Goal: Contribute content: Add original content to the website for others to see

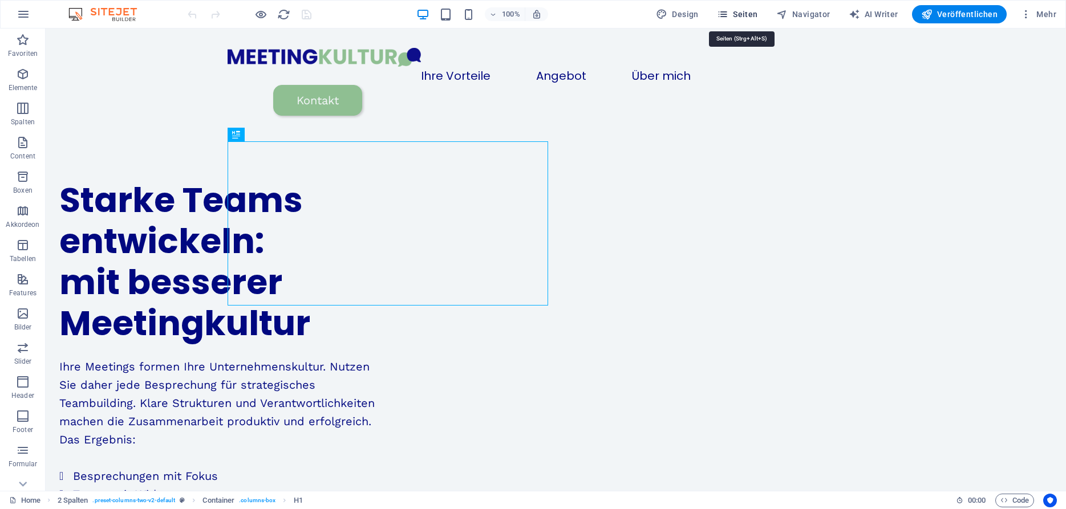
click at [750, 18] on span "Seiten" at bounding box center [737, 14] width 41 height 11
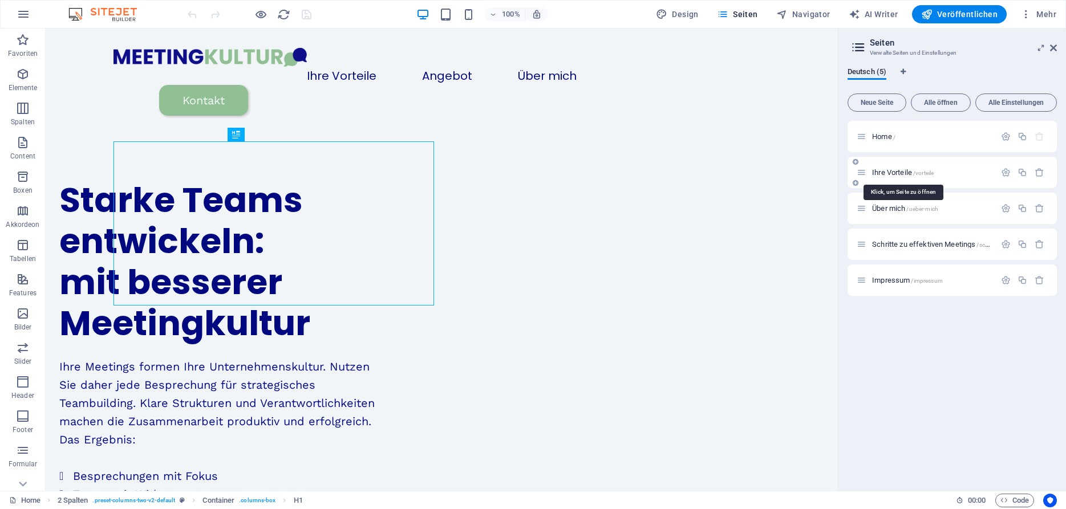
click at [893, 171] on span "Ihre Vorteile /vorteile" at bounding box center [903, 172] width 62 height 9
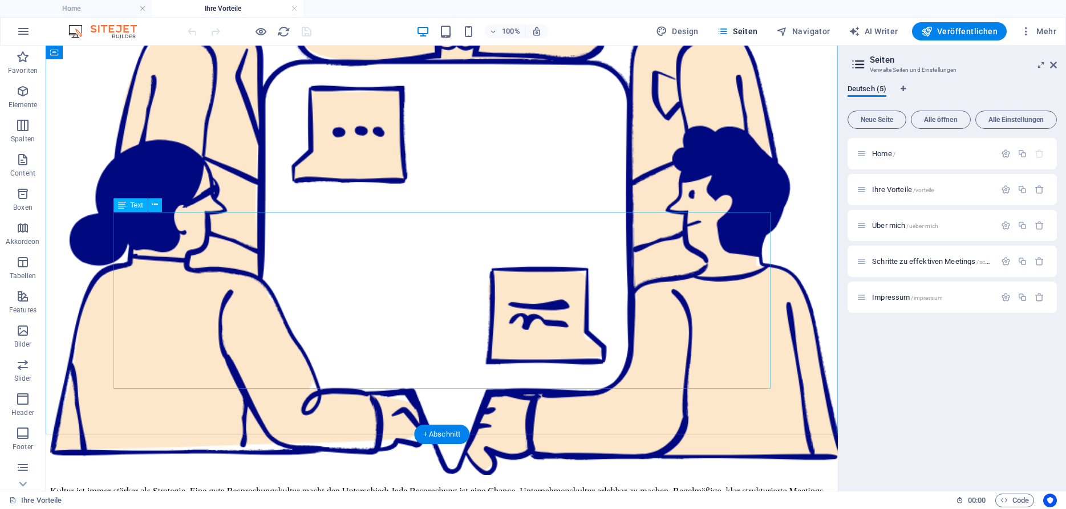
scroll to position [517, 0]
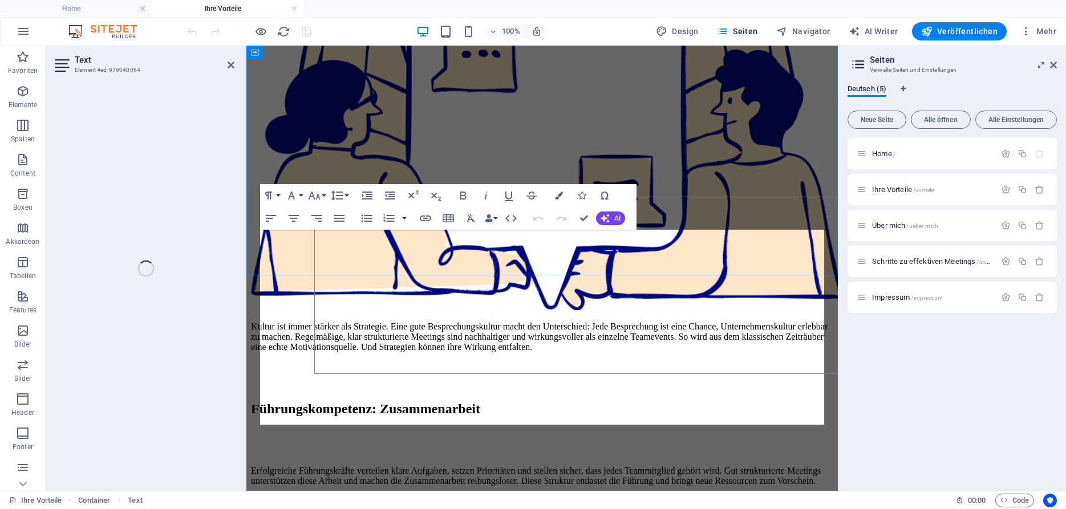
scroll to position [532, 0]
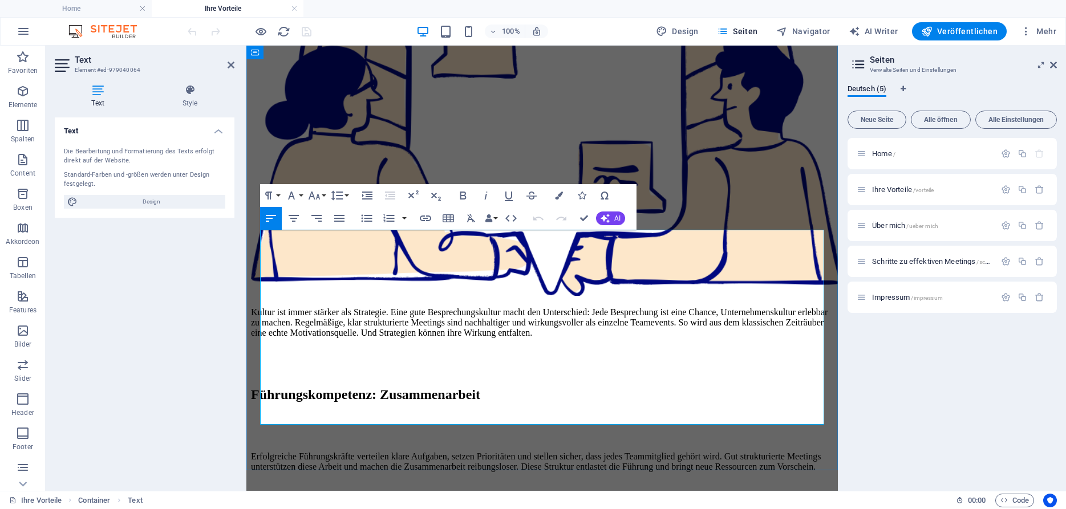
click at [441, 452] on p "Erfolgreiche Führungskräfte verteilen klare Aufgaben, setzen Prioritäten und st…" at bounding box center [542, 462] width 582 height 21
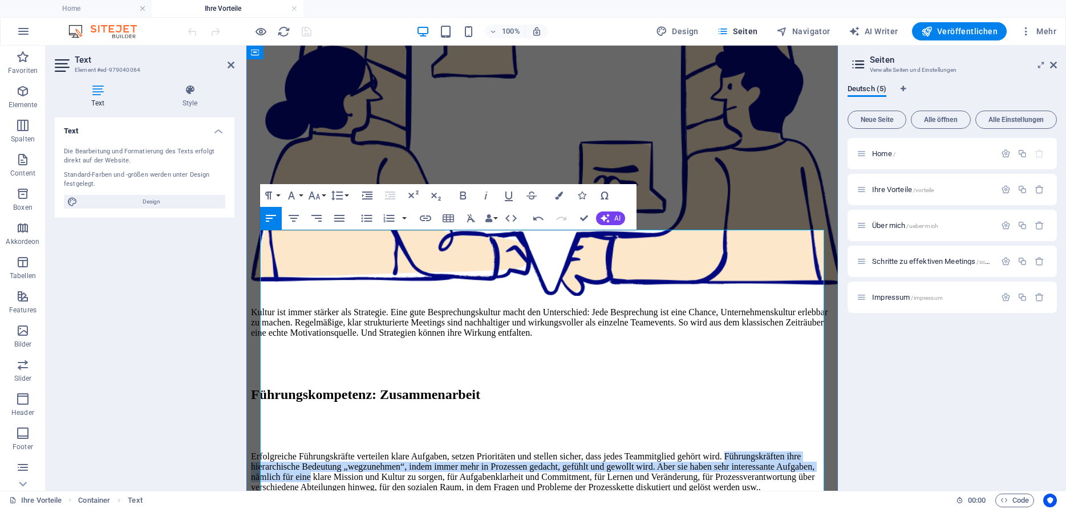
drag, startPoint x: 442, startPoint y: 255, endPoint x: 483, endPoint y: 289, distance: 52.7
click at [483, 452] on p "Erfolgreiche Führungskräfte verteilen klare Aufgaben, setzen Prioritäten und st…" at bounding box center [542, 472] width 582 height 41
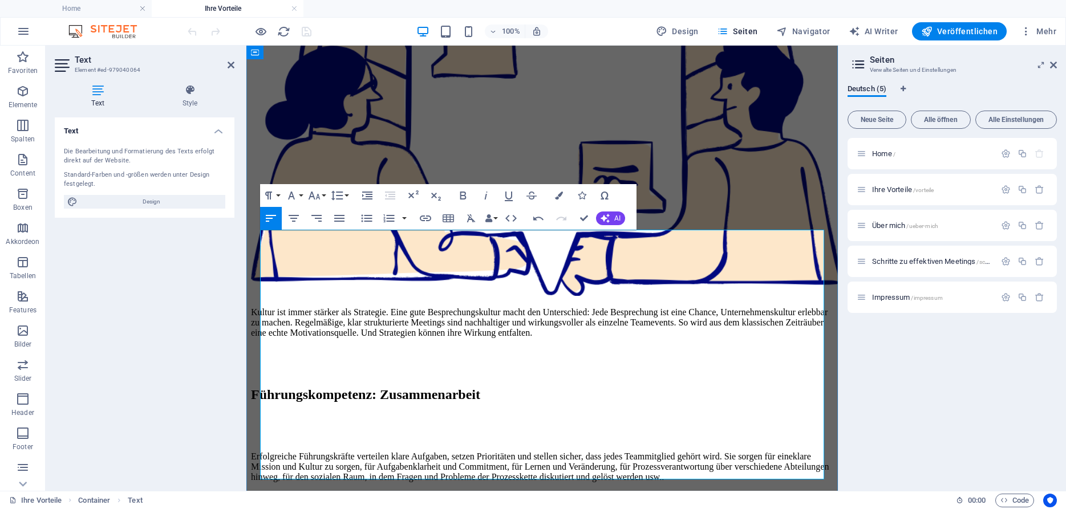
click at [723, 452] on p "Erfolgreiche Führungskräfte verteilen klare Aufgaben, setzen Prioritäten und st…" at bounding box center [542, 467] width 582 height 31
click at [490, 452] on p "Erfolgreiche Führungskräfte verteilen klare Aufgaben, setzen Prioritäten und st…" at bounding box center [542, 467] width 582 height 31
drag, startPoint x: 568, startPoint y: 274, endPoint x: 767, endPoint y: 277, distance: 199.1
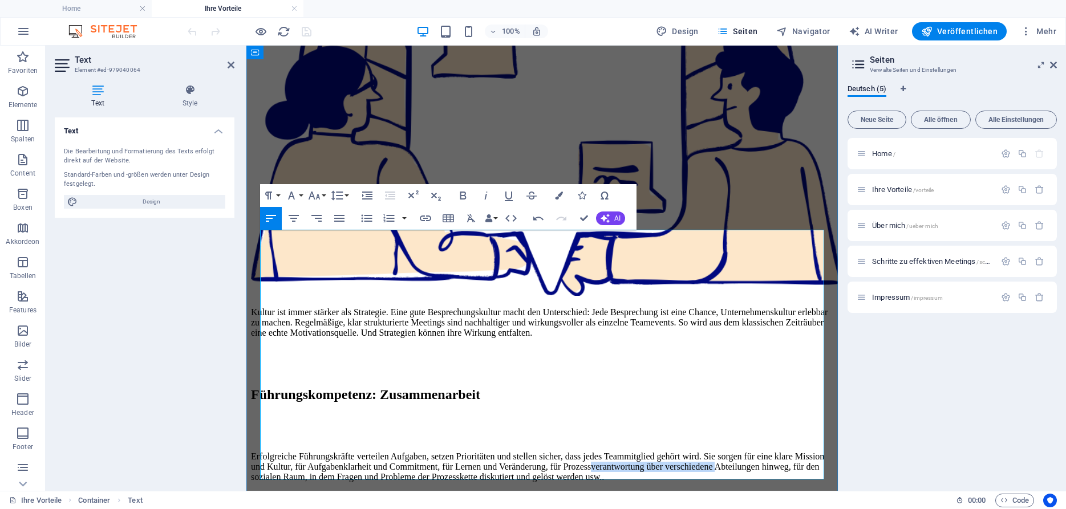
click at [767, 452] on p "Erfolgreiche Führungskräfte verteilen Aufgaben, setzen Prioritäten und stellen …" at bounding box center [542, 467] width 582 height 31
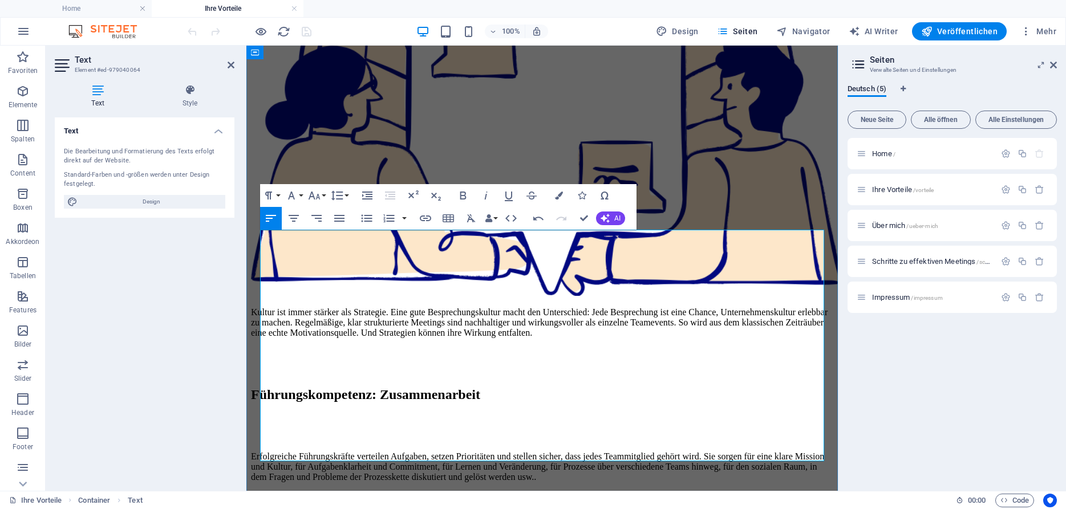
drag, startPoint x: 806, startPoint y: 293, endPoint x: 496, endPoint y: 276, distance: 310.2
click at [496, 452] on p "Erfolgreiche Führungskräfte verteilen Aufgaben, setzen Prioritäten und stellen …" at bounding box center [542, 467] width 582 height 31
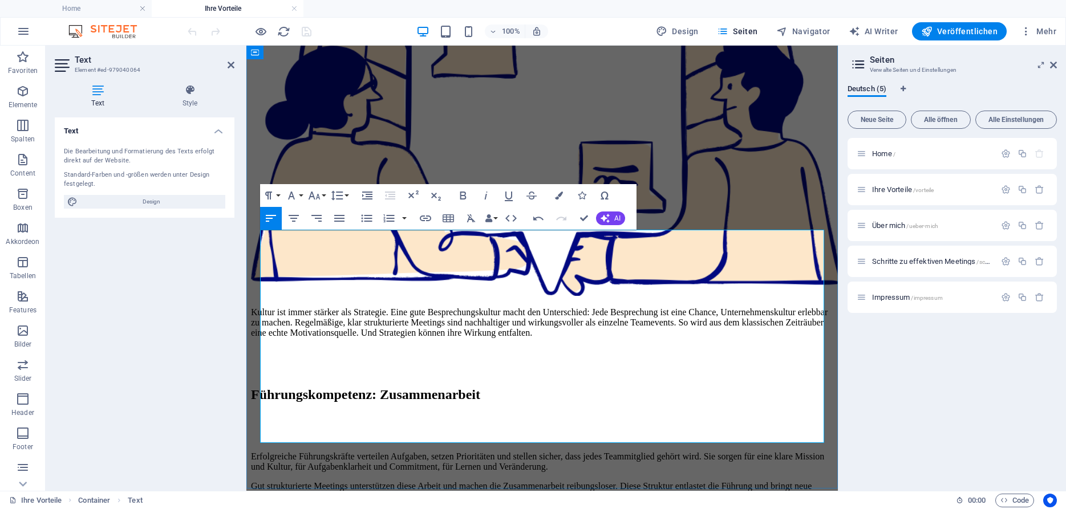
click at [453, 452] on p "Erfolgreiche Führungskräfte verteilen Aufgaben, setzen Prioritäten und stellen …" at bounding box center [542, 462] width 582 height 21
click at [533, 452] on p "Erfolgreiche Führungskräfte verteilen Aufgaben, setzen Prioritäten und stellen …" at bounding box center [542, 462] width 582 height 21
click at [422, 452] on p "Erfolgreiche Führungskräfte verteilen Aufgaben, setzen Prioritäten und stellen …" at bounding box center [542, 462] width 582 height 21
drag, startPoint x: 397, startPoint y: 275, endPoint x: 262, endPoint y: 276, distance: 134.6
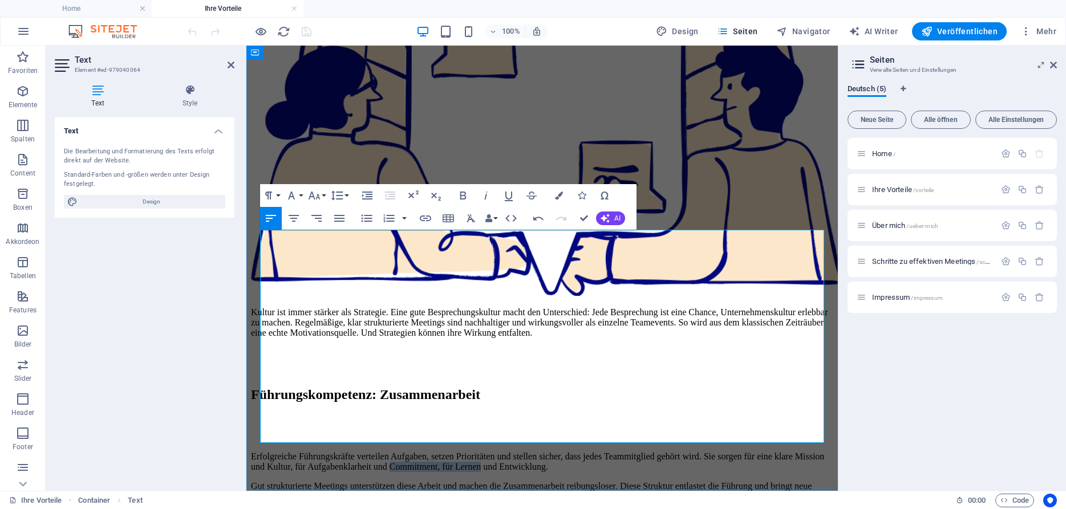
click at [262, 452] on p "Erfolgreiche Führungskräfte verteilen Aufgaben, setzen Prioritäten und stellen …" at bounding box center [542, 462] width 582 height 21
drag, startPoint x: 267, startPoint y: 273, endPoint x: 253, endPoint y: 274, distance: 13.7
click at [253, 307] on div "Kultur ist immer stärker als Strategie. Eine gute Besprechungskultur macht den …" at bounding box center [542, 467] width 582 height 321
click at [638, 452] on p "Erfolgreiche Führungskräfte verteilen Aufgaben, setzen Prioritäten und stellen …" at bounding box center [542, 467] width 582 height 31
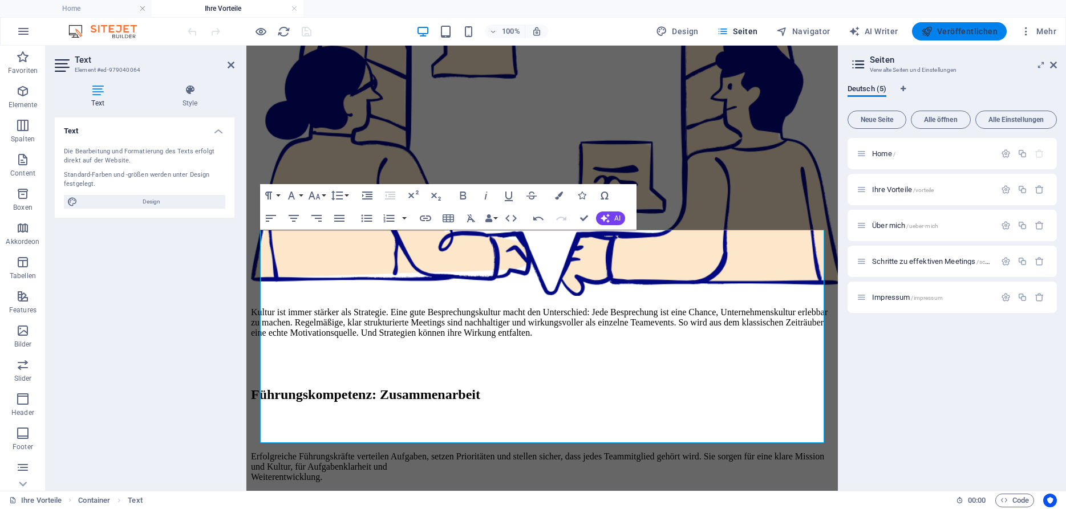
click at [964, 30] on span "Veröffentlichen" at bounding box center [959, 31] width 76 height 11
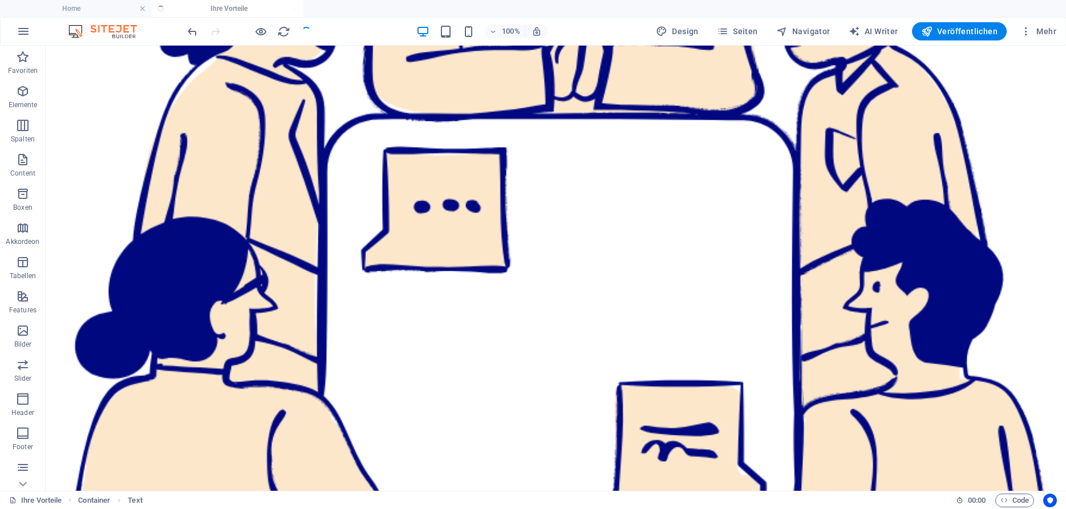
scroll to position [517, 0]
